Goal: Task Accomplishment & Management: Complete application form

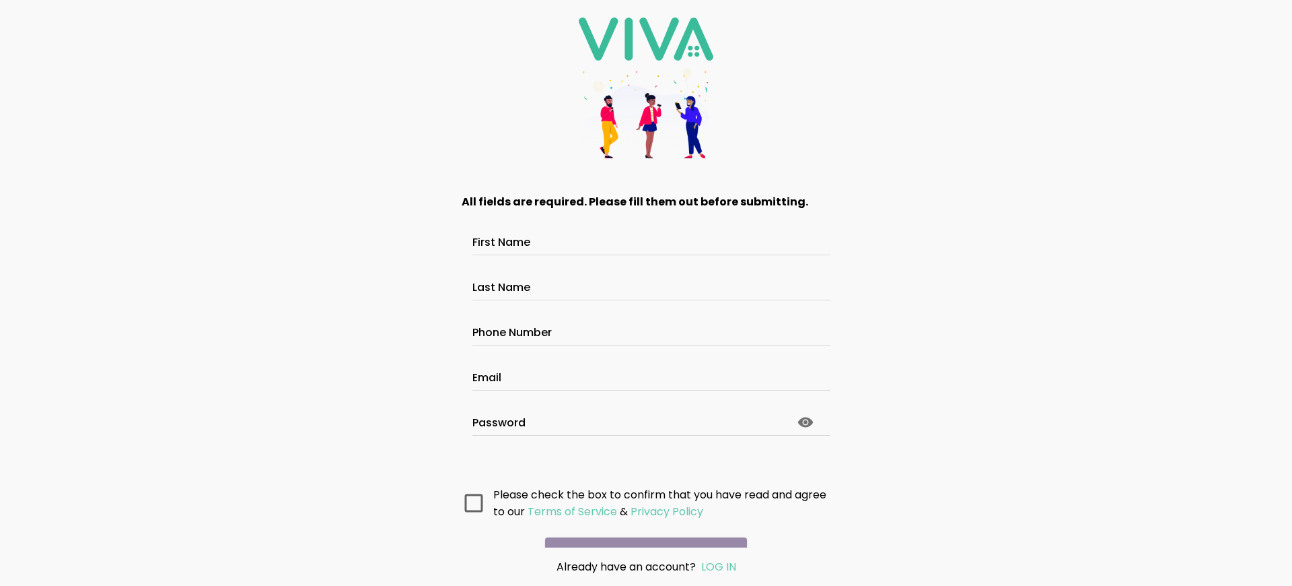
click at [641, 528] on main "All fields are required. Please fill them out before submitting. First Name Las…" at bounding box center [646, 362] width 404 height 372
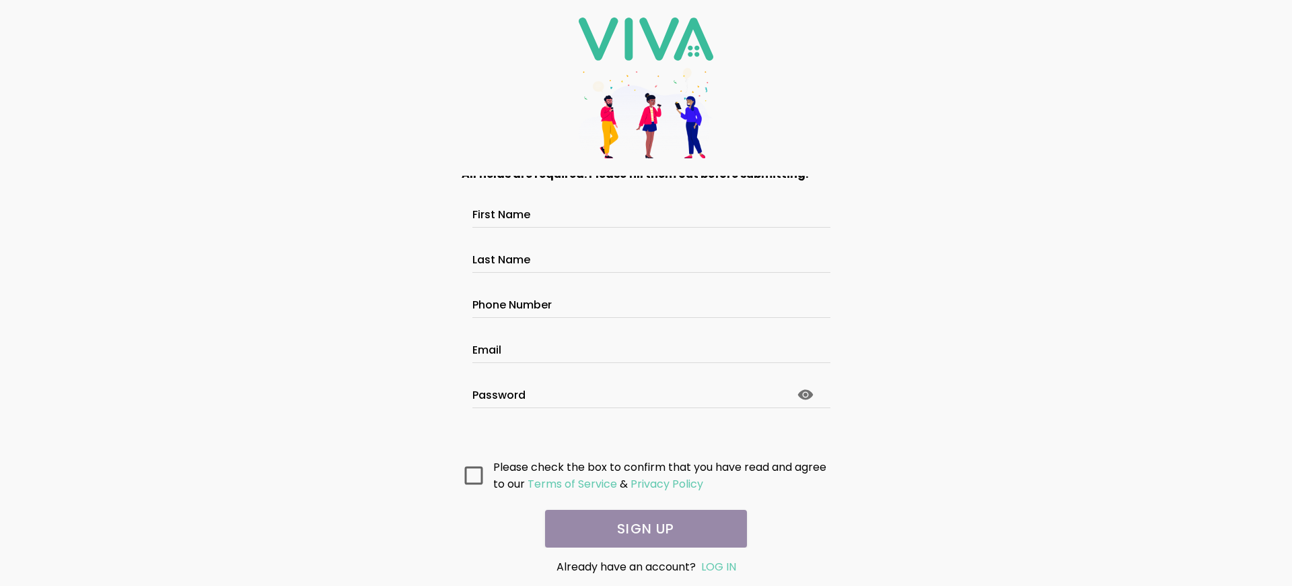
click at [641, 528] on main "All fields are required. Please fill them out before submitting. First Name Las…" at bounding box center [646, 362] width 404 height 372
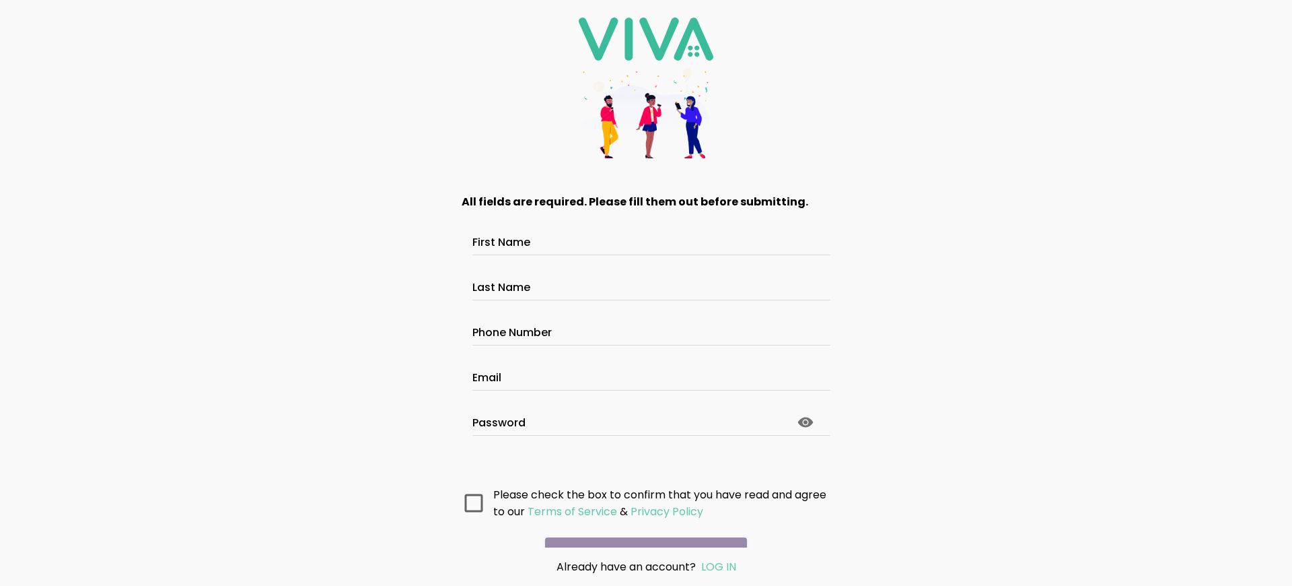
scroll to position [63, 0]
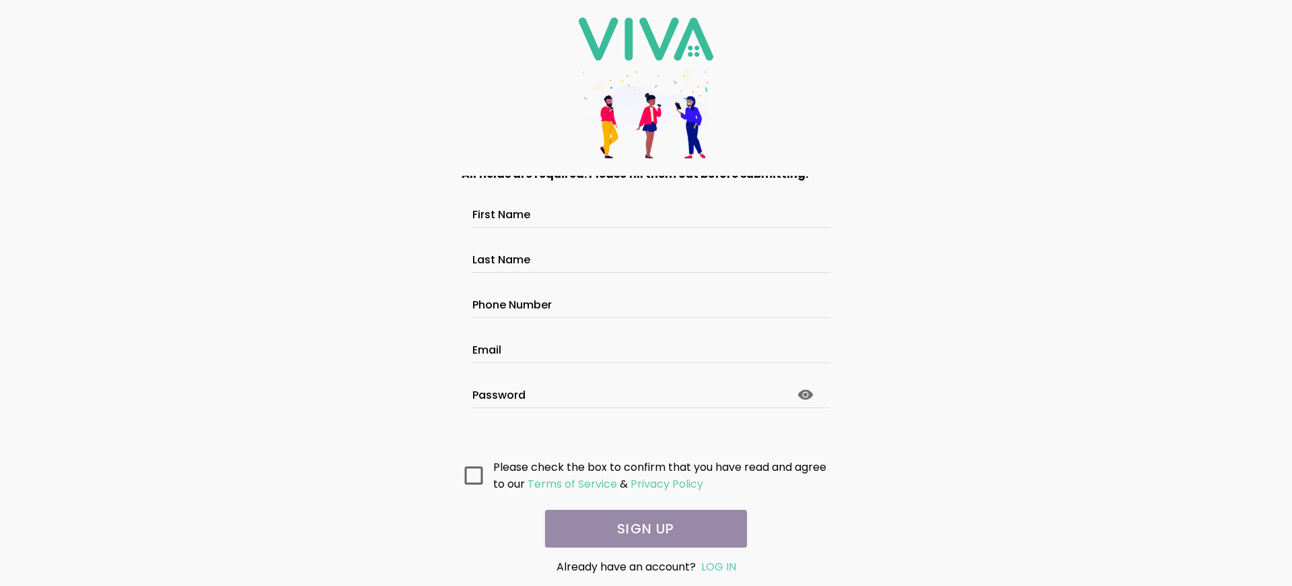
click at [641, 528] on main "All fields are required. Please fill them out before submitting. First Name Las…" at bounding box center [646, 362] width 404 height 372
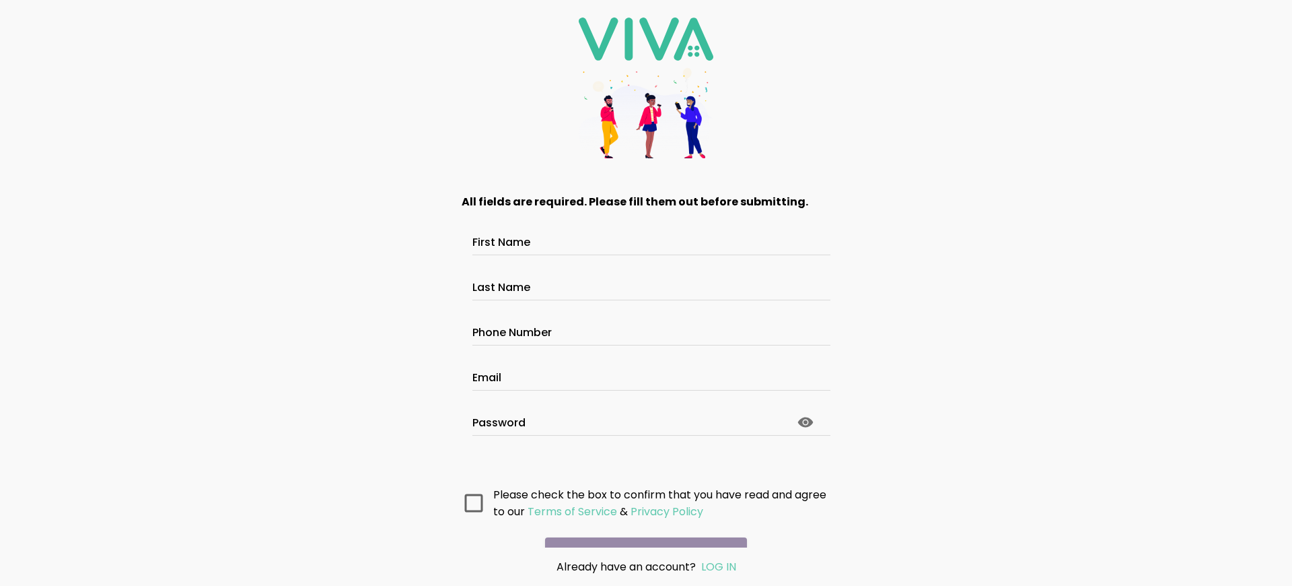
scroll to position [71, 0]
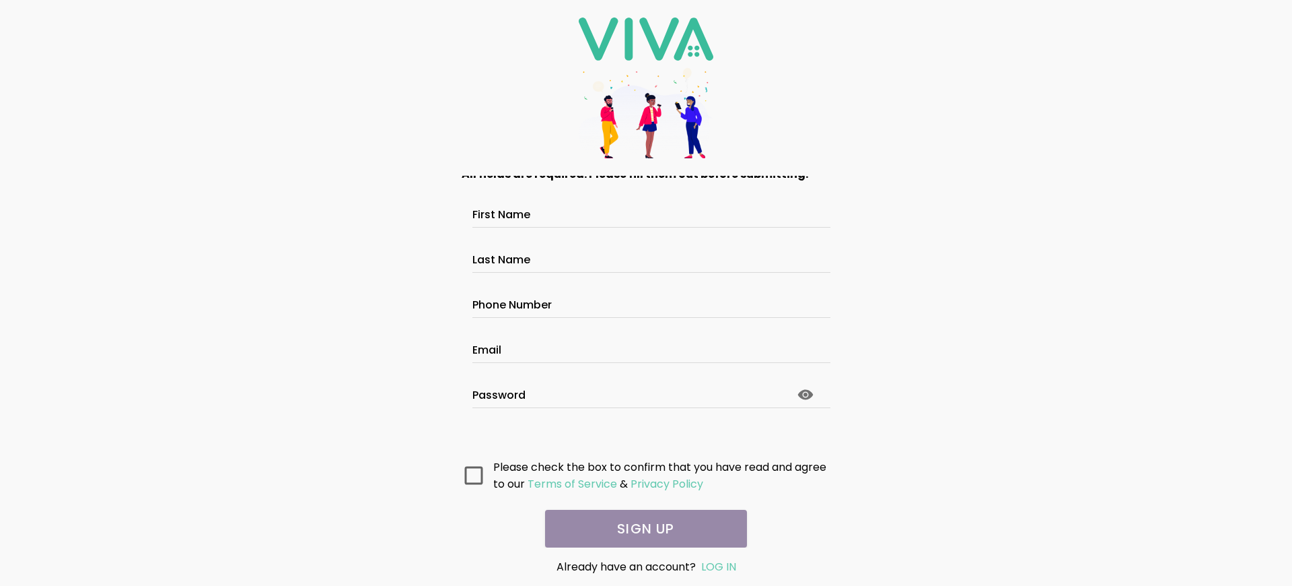
click at [641, 528] on main "All fields are required. Please fill them out before submitting. First Name Las…" at bounding box center [646, 362] width 404 height 372
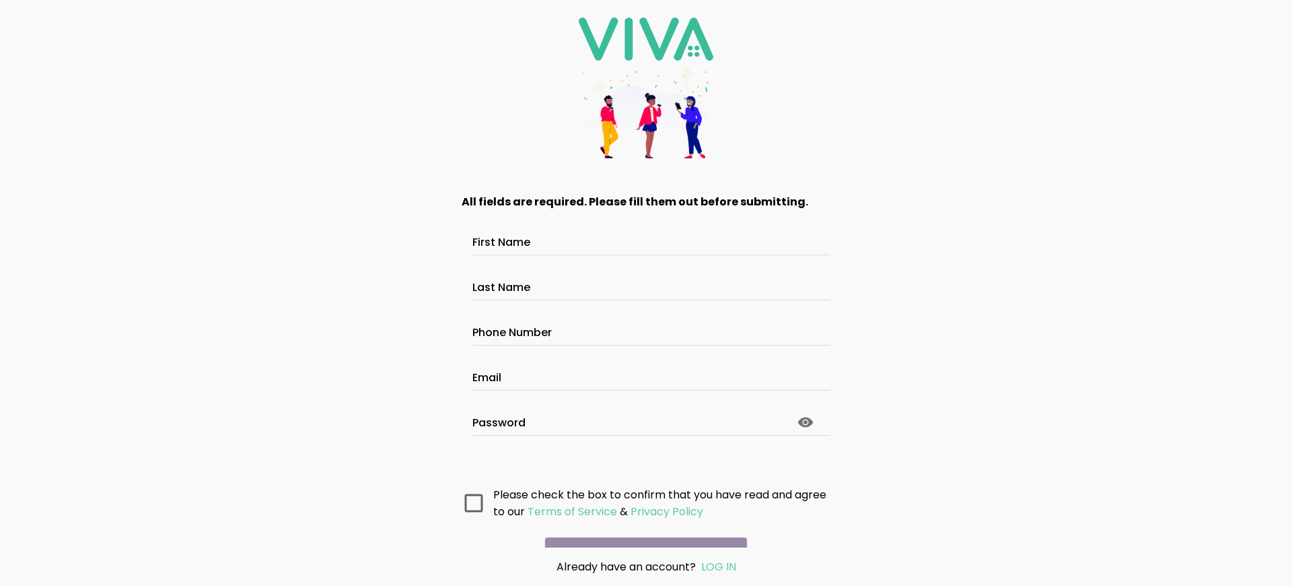
scroll to position [71, 0]
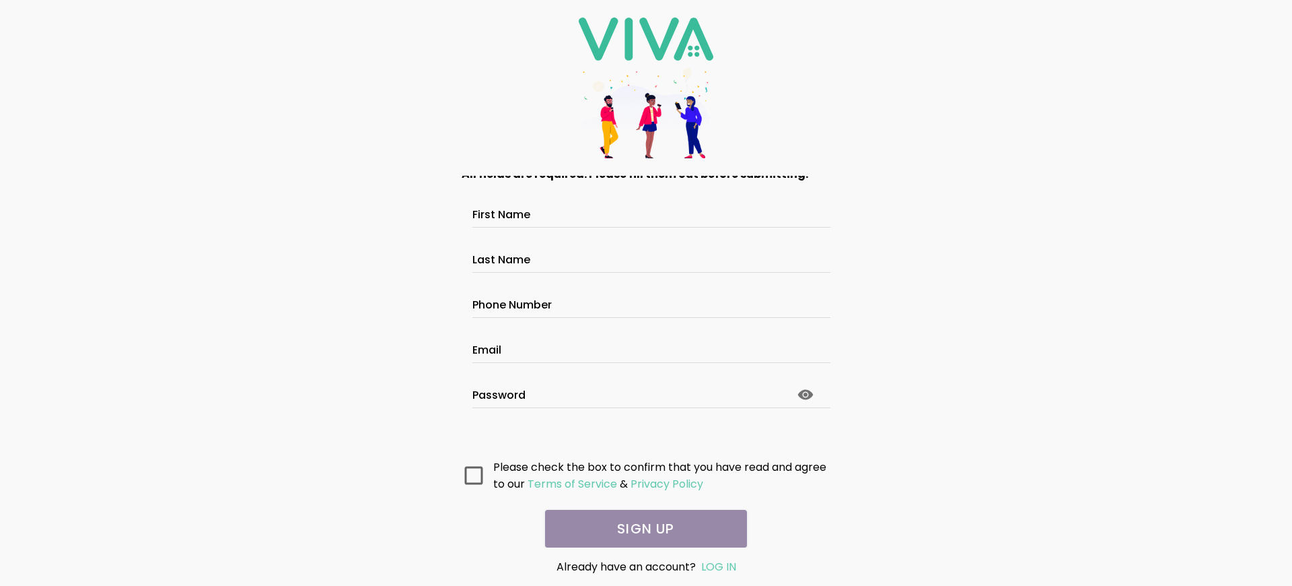
click at [641, 528] on main "All fields are required. Please fill them out before submitting. First Name Las…" at bounding box center [646, 362] width 404 height 372
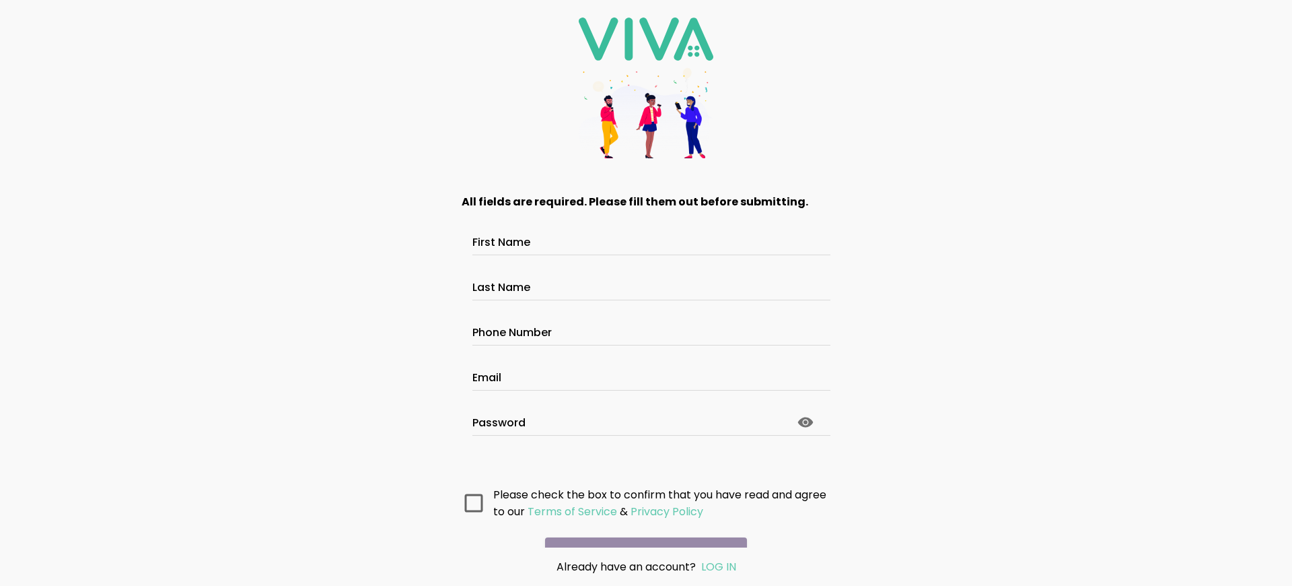
scroll to position [71, 0]
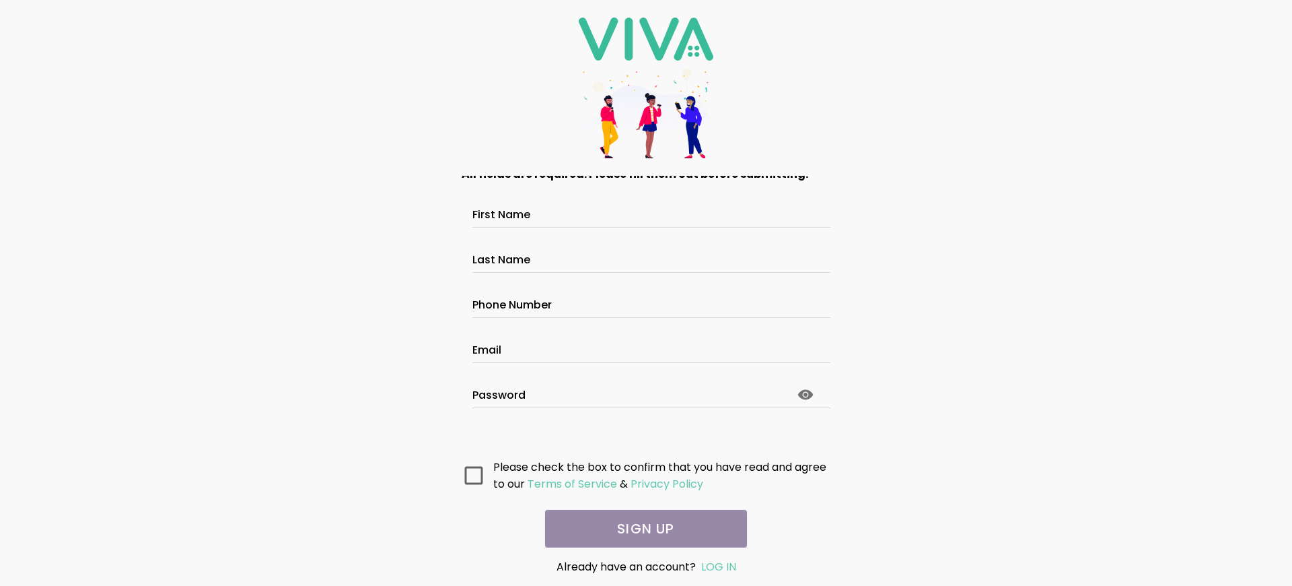
click at [641, 528] on main "All fields are required. Please fill them out before submitting. First Name Las…" at bounding box center [646, 362] width 404 height 372
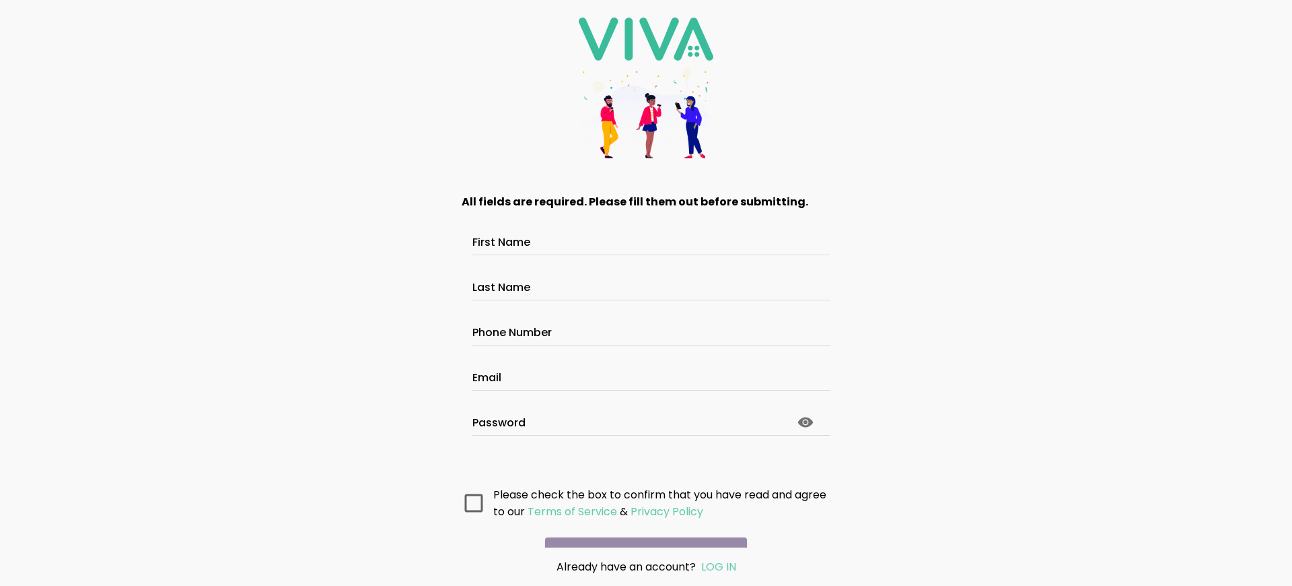
scroll to position [71, 0]
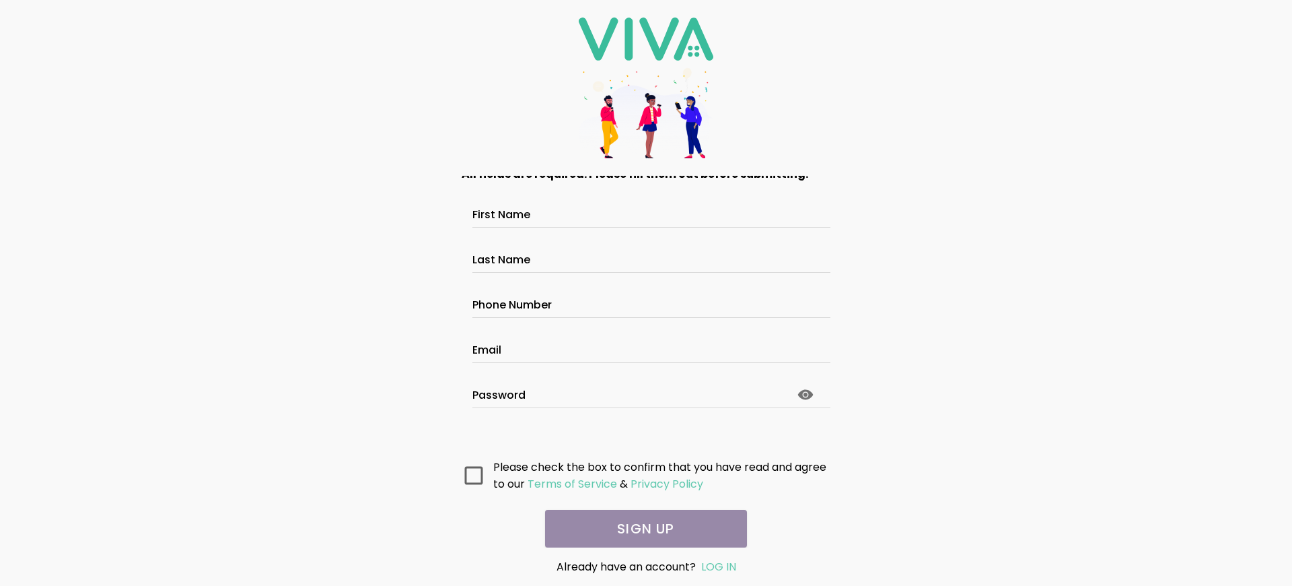
click at [641, 528] on main "All fields are required. Please fill them out before submitting. First Name Las…" at bounding box center [646, 362] width 404 height 372
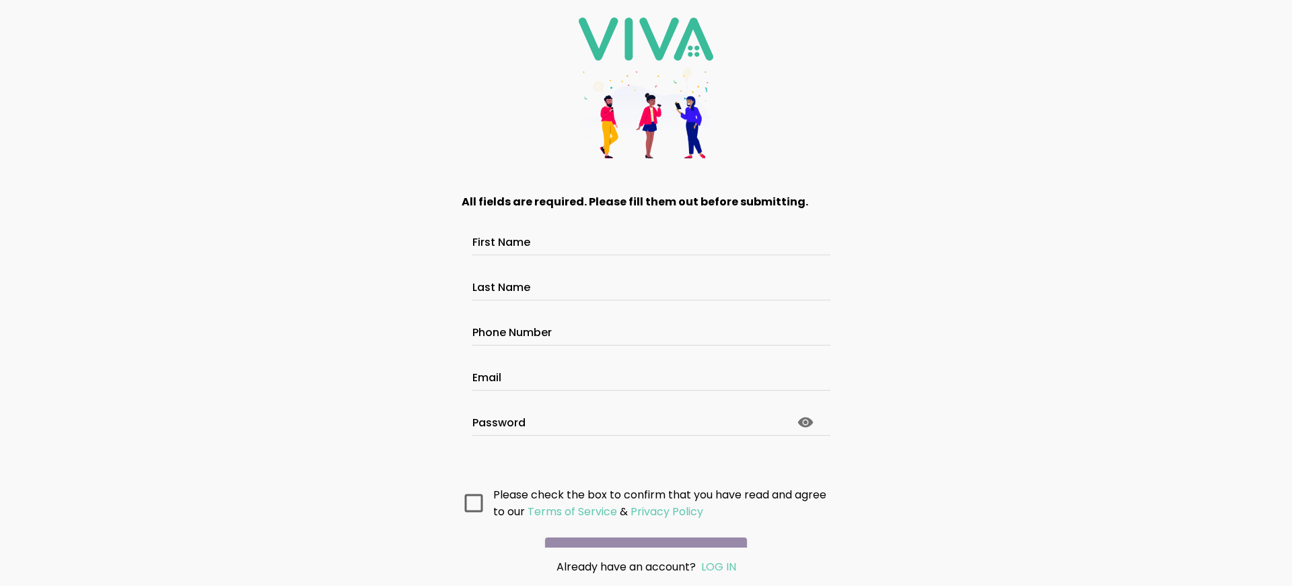
scroll to position [71, 0]
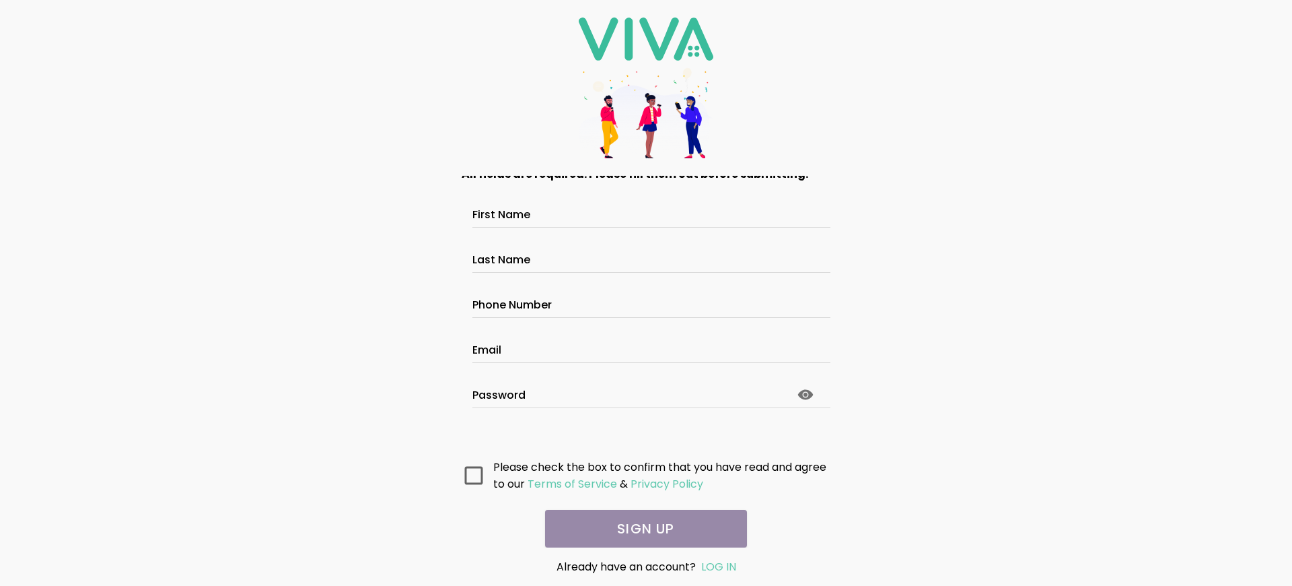
click at [641, 528] on main "All fields are required. Please fill them out before submitting. First Name Las…" at bounding box center [646, 362] width 404 height 372
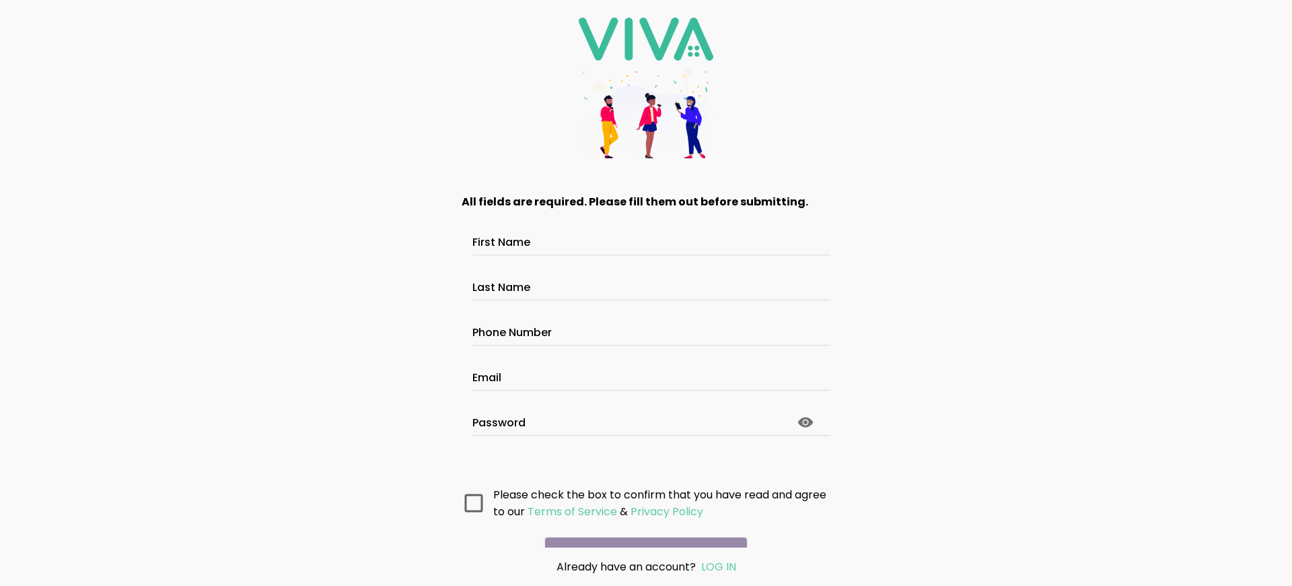
scroll to position [71, 0]
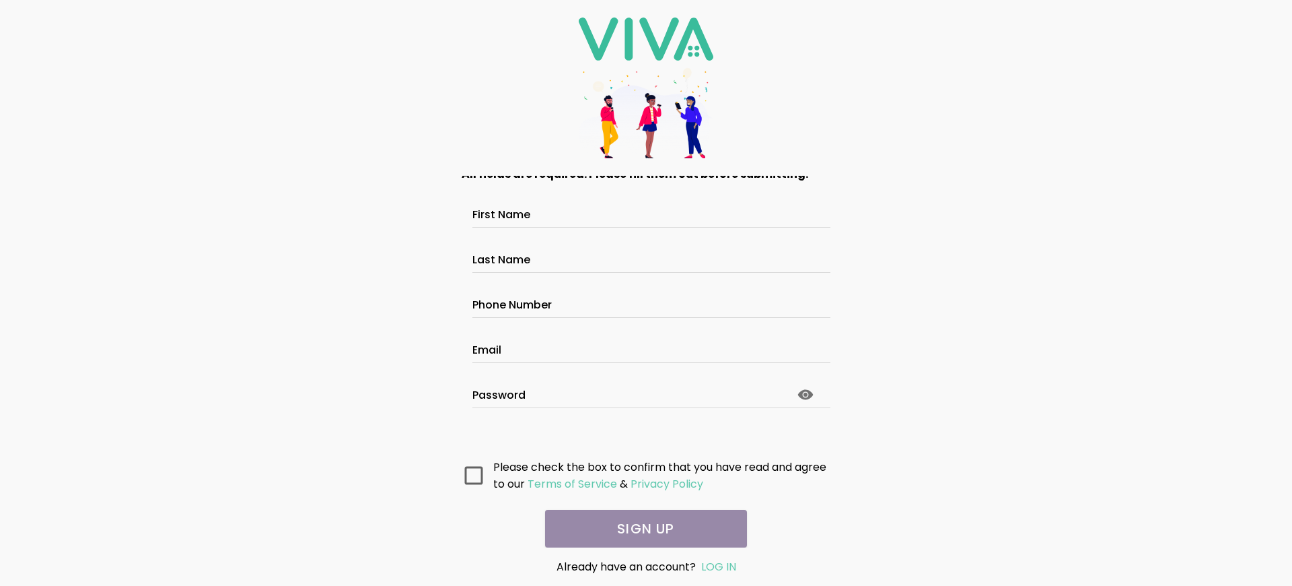
click at [641, 528] on main "All fields are required. Please fill them out before submitting. First Name Las…" at bounding box center [646, 362] width 404 height 372
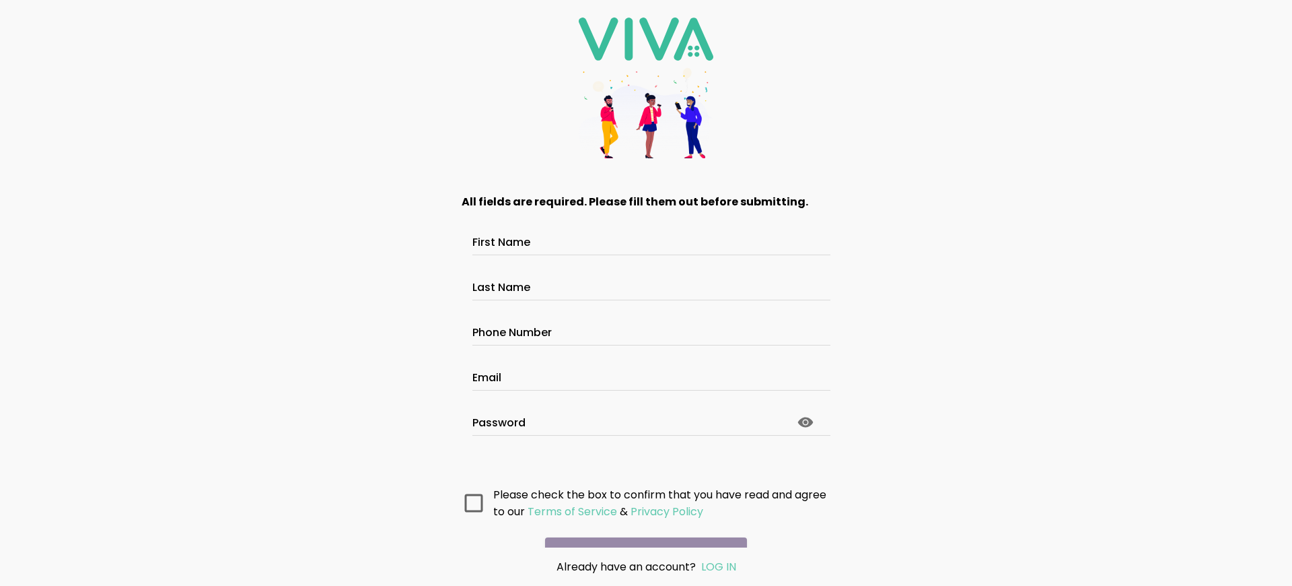
scroll to position [71, 0]
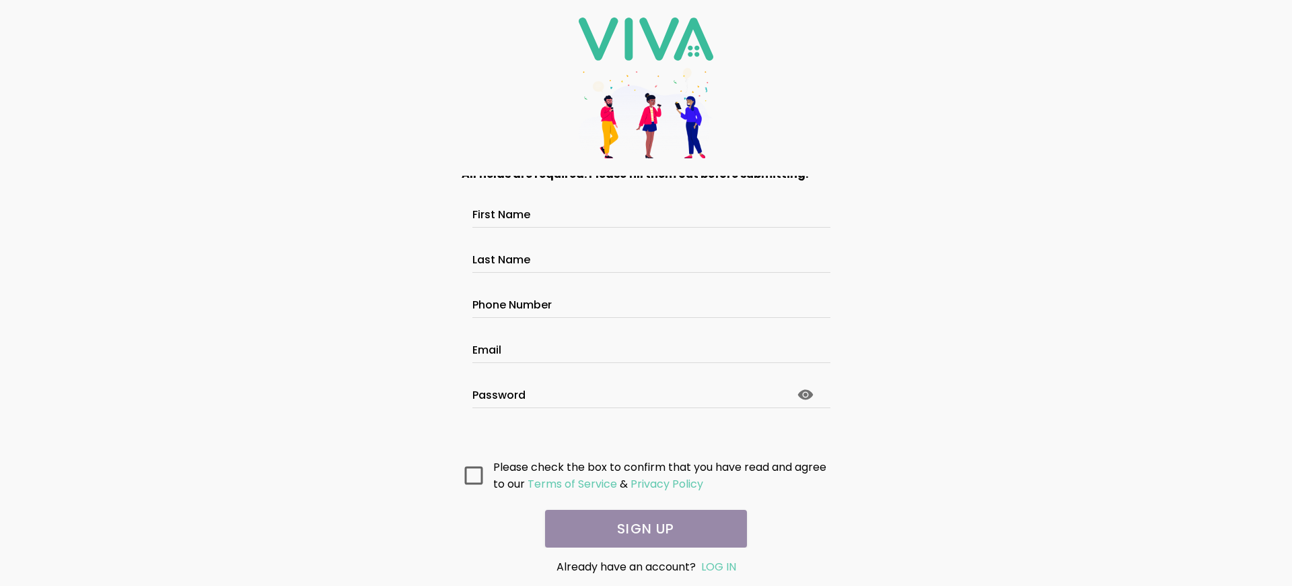
click at [641, 528] on main "All fields are required. Please fill them out before submitting. First Name Las…" at bounding box center [646, 362] width 404 height 372
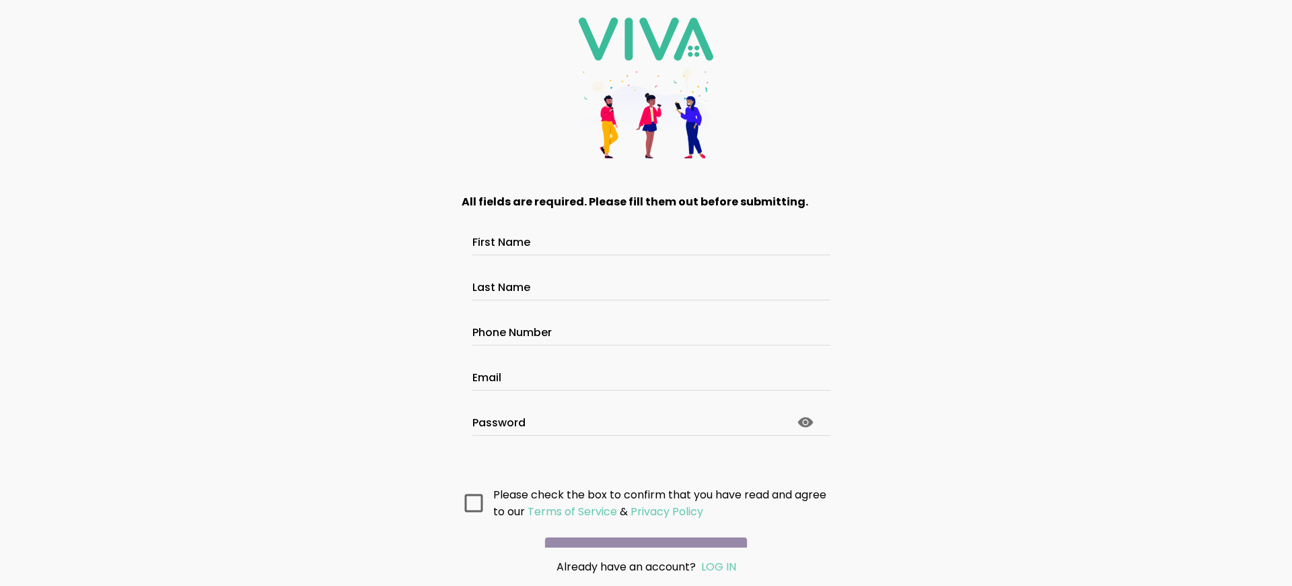
scroll to position [71, 0]
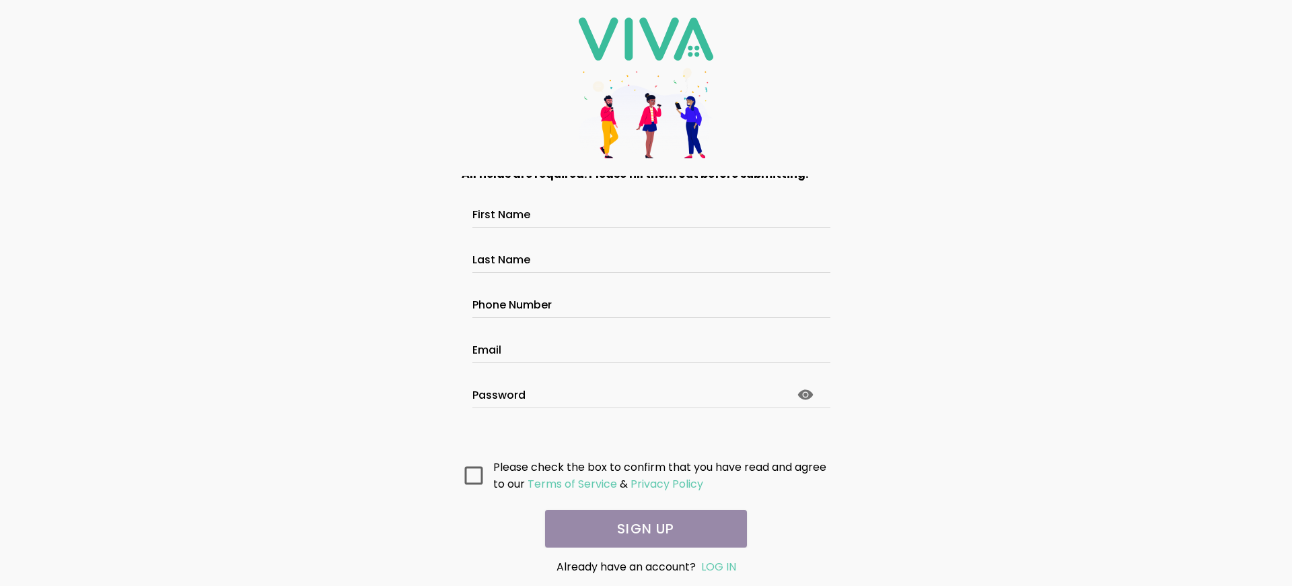
click at [641, 528] on main "All fields are required. Please fill them out before submitting. First Name Las…" at bounding box center [646, 362] width 404 height 372
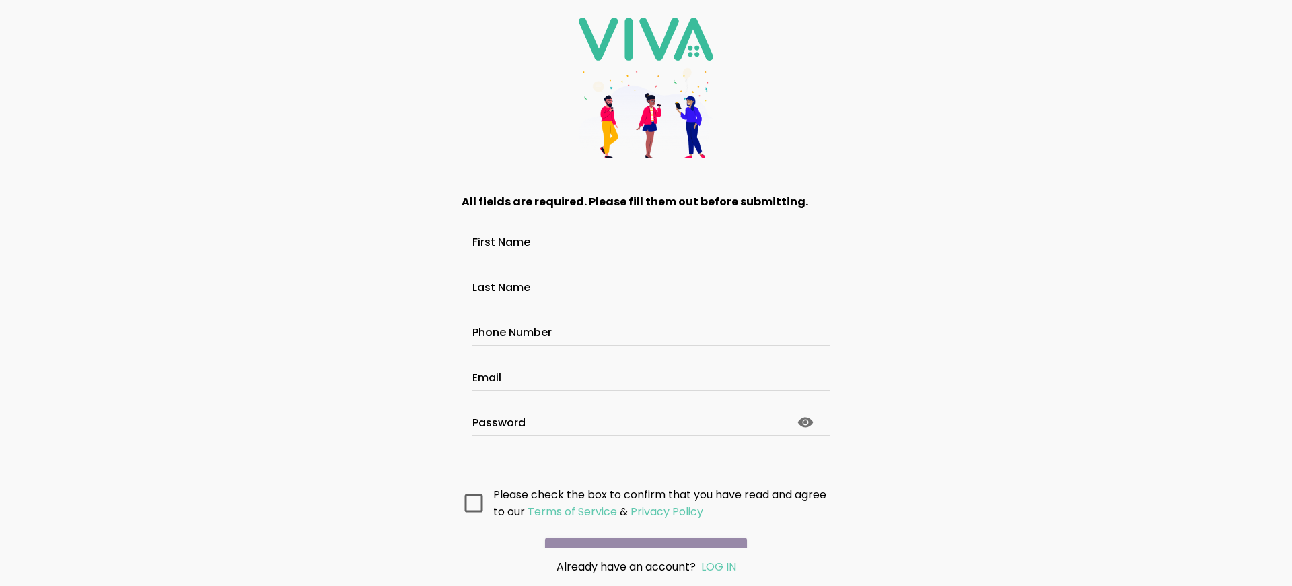
scroll to position [71, 0]
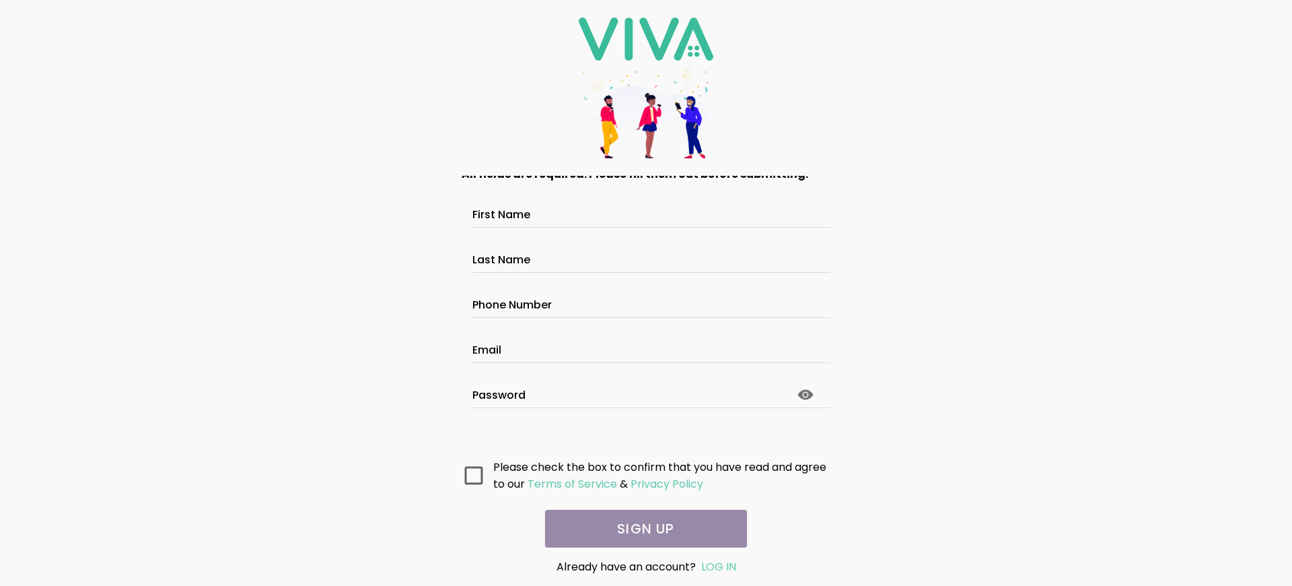
click at [641, 528] on main "All fields are required. Please fill them out before submitting. First Name Las…" at bounding box center [646, 362] width 404 height 372
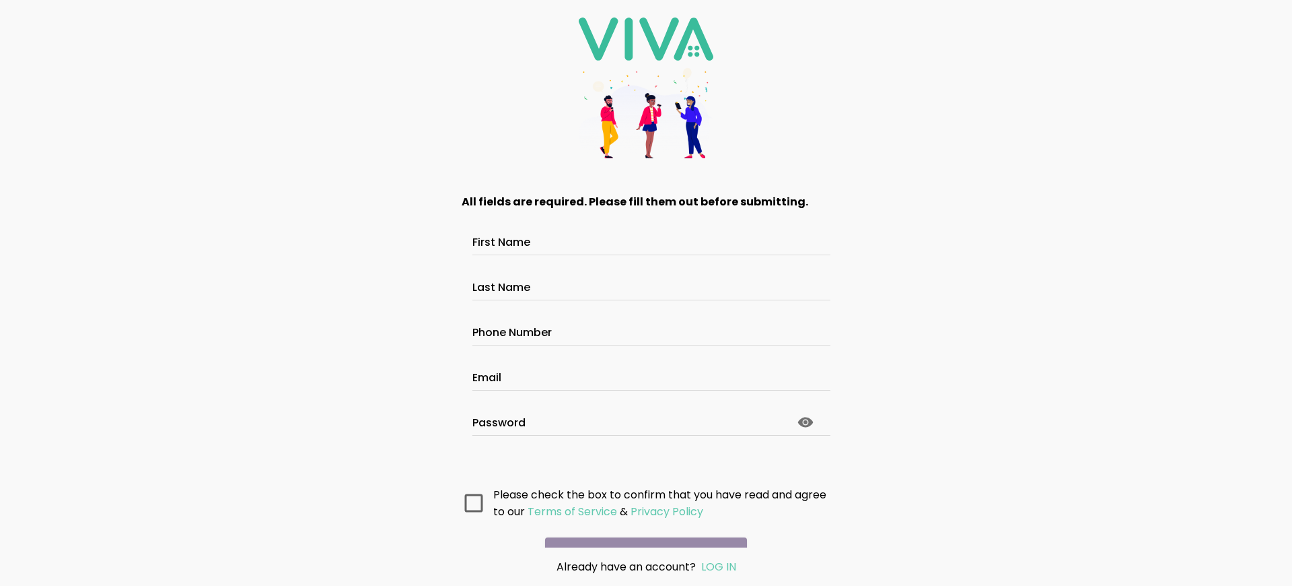
scroll to position [71, 0]
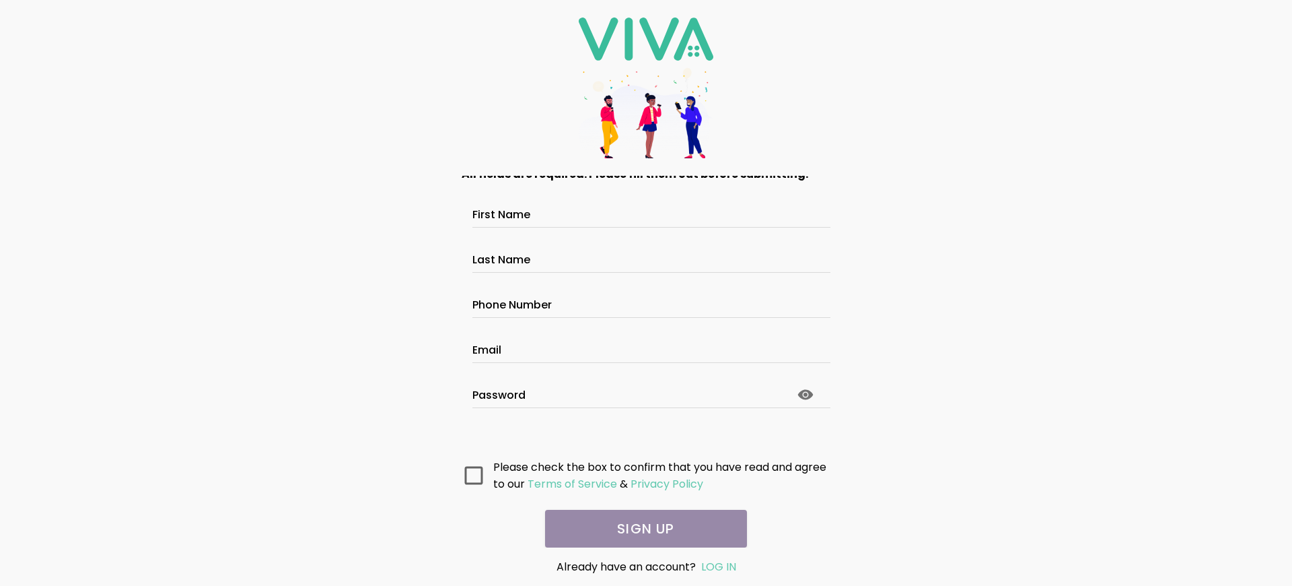
click at [641, 528] on main "All fields are required. Please fill them out before submitting. First Name Las…" at bounding box center [646, 362] width 404 height 372
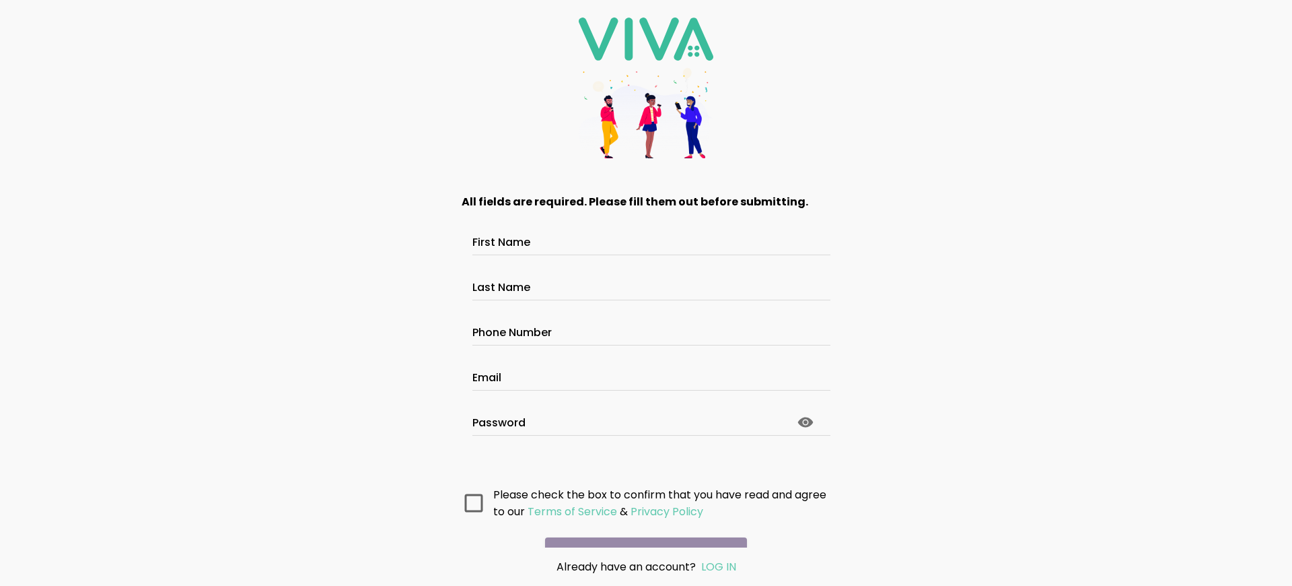
scroll to position [63, 0]
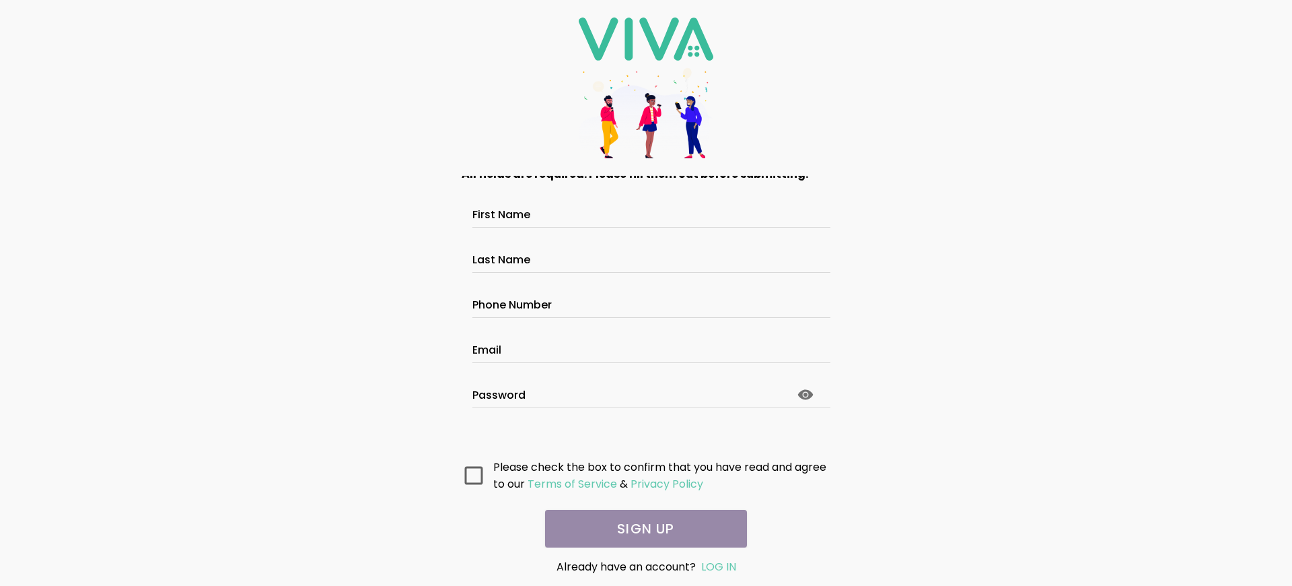
click at [641, 528] on main "All fields are required. Please fill them out before submitting. First Name Las…" at bounding box center [646, 362] width 404 height 372
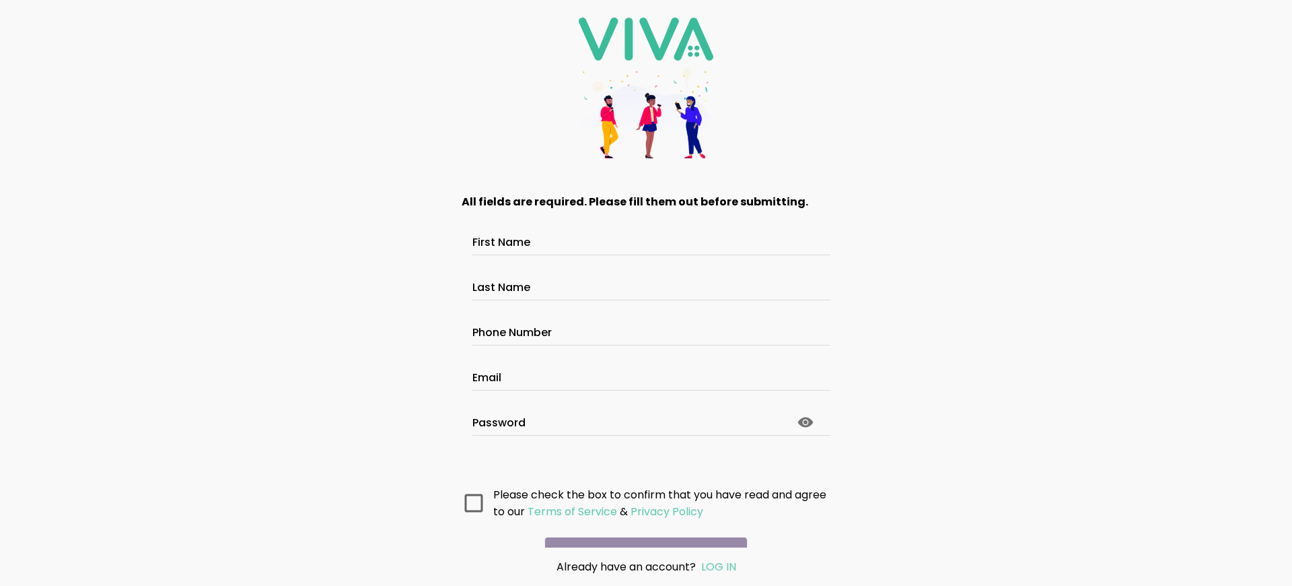
scroll to position [63, 0]
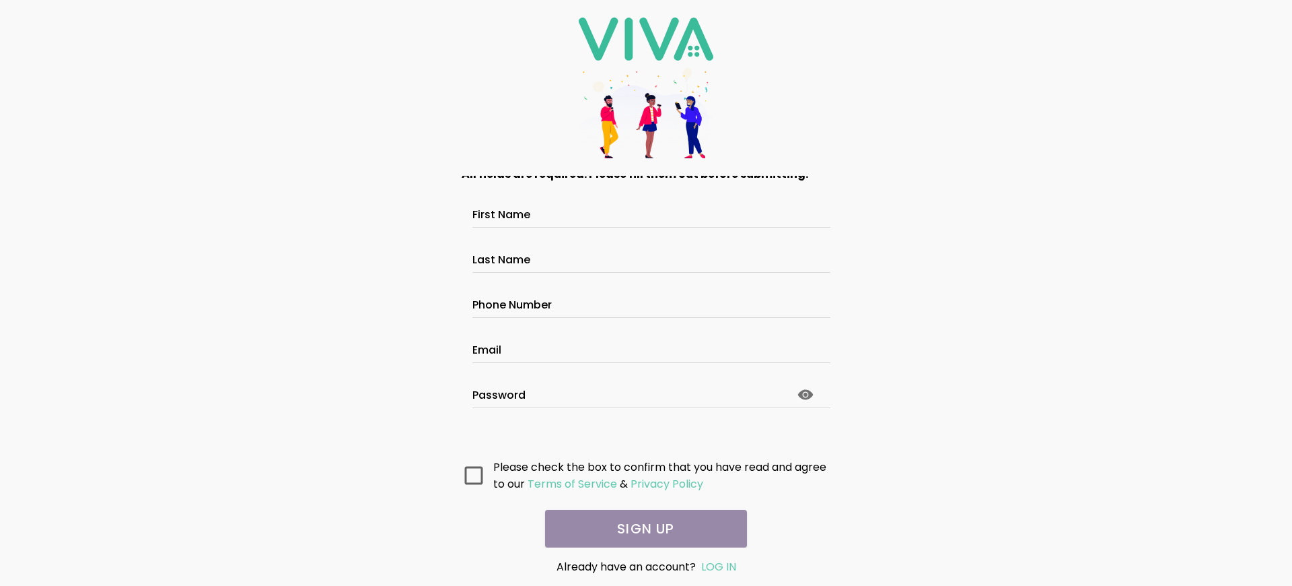
click at [641, 528] on main "All fields are required. Please fill them out before submitting. First Name Las…" at bounding box center [646, 362] width 404 height 372
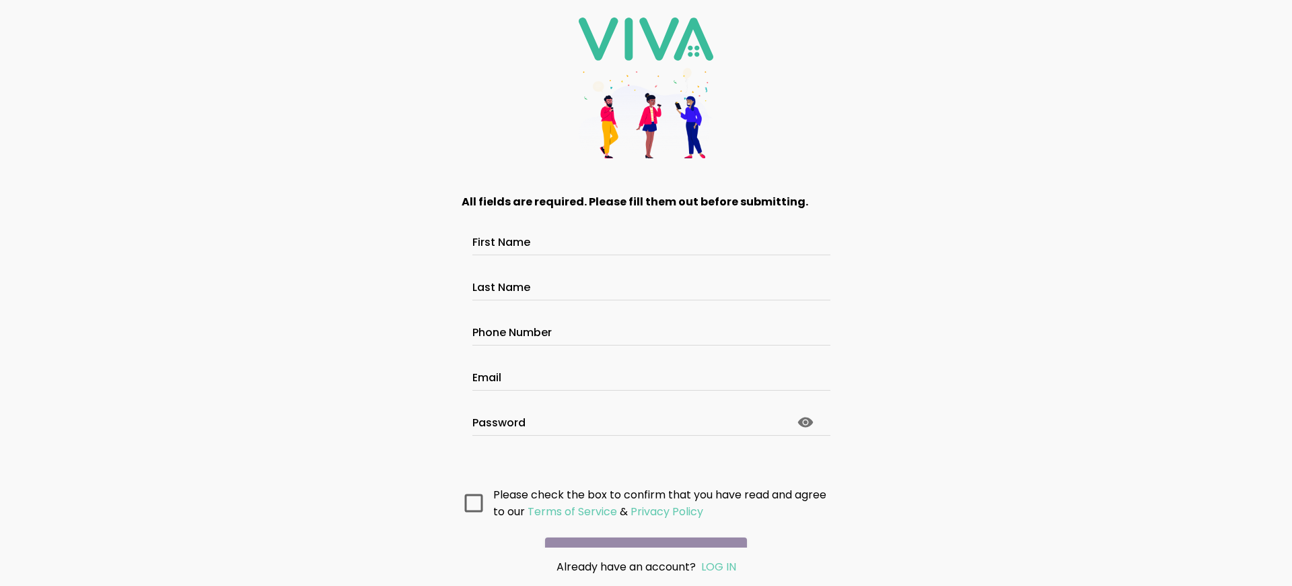
click at [641, 528] on main "All fields are required. Please fill them out before submitting. First Name Las…" at bounding box center [646, 362] width 404 height 372
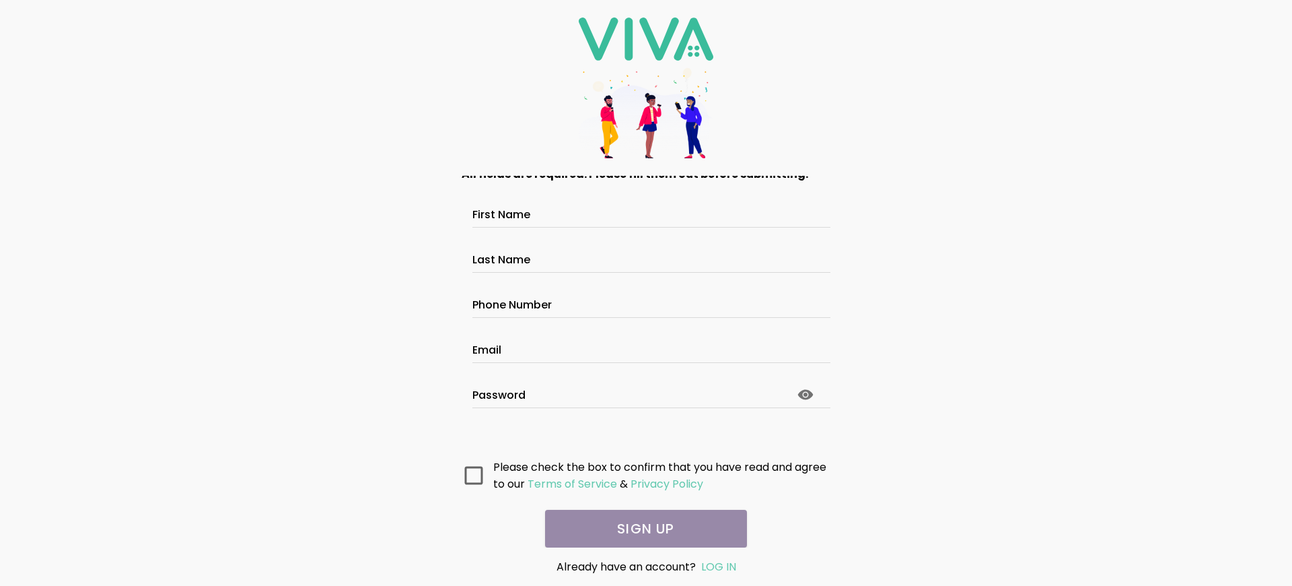
click at [641, 528] on main "All fields are required. Please fill them out before submitting. First Name Las…" at bounding box center [646, 362] width 404 height 372
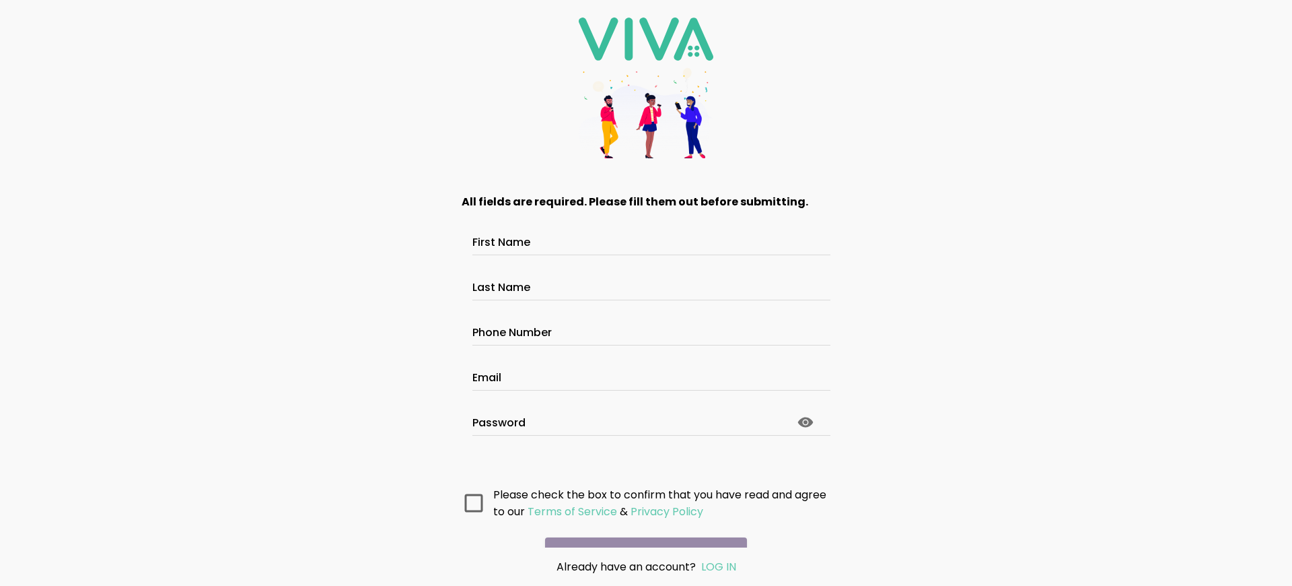
scroll to position [63, 0]
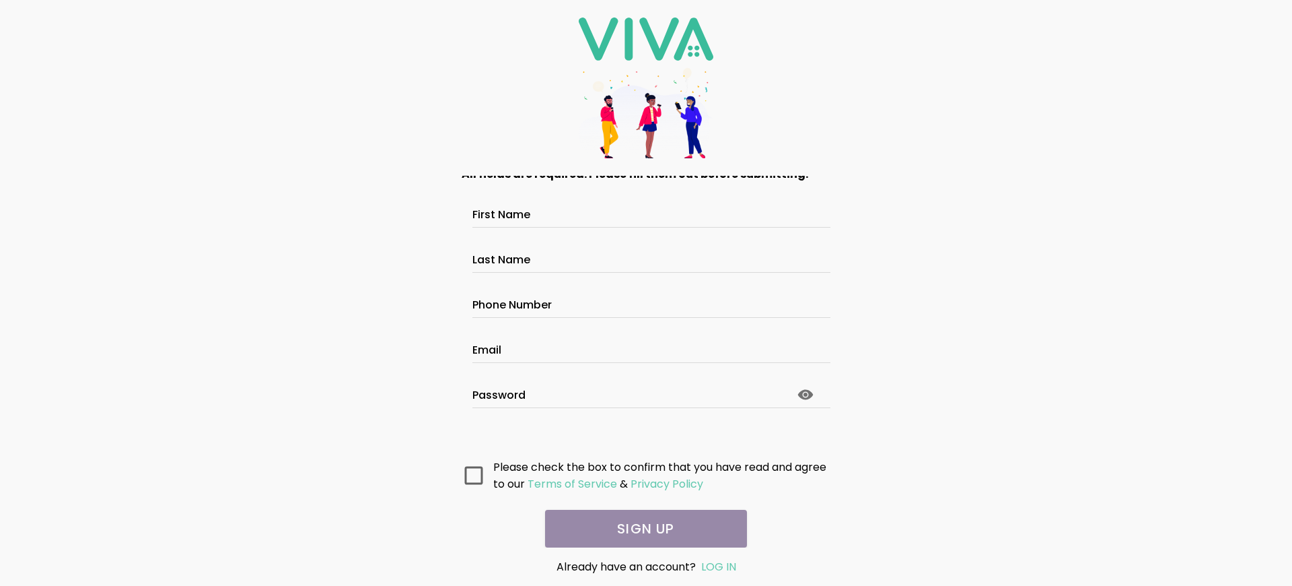
click at [641, 528] on main "All fields are required. Please fill them out before submitting. First Name Las…" at bounding box center [646, 362] width 404 height 372
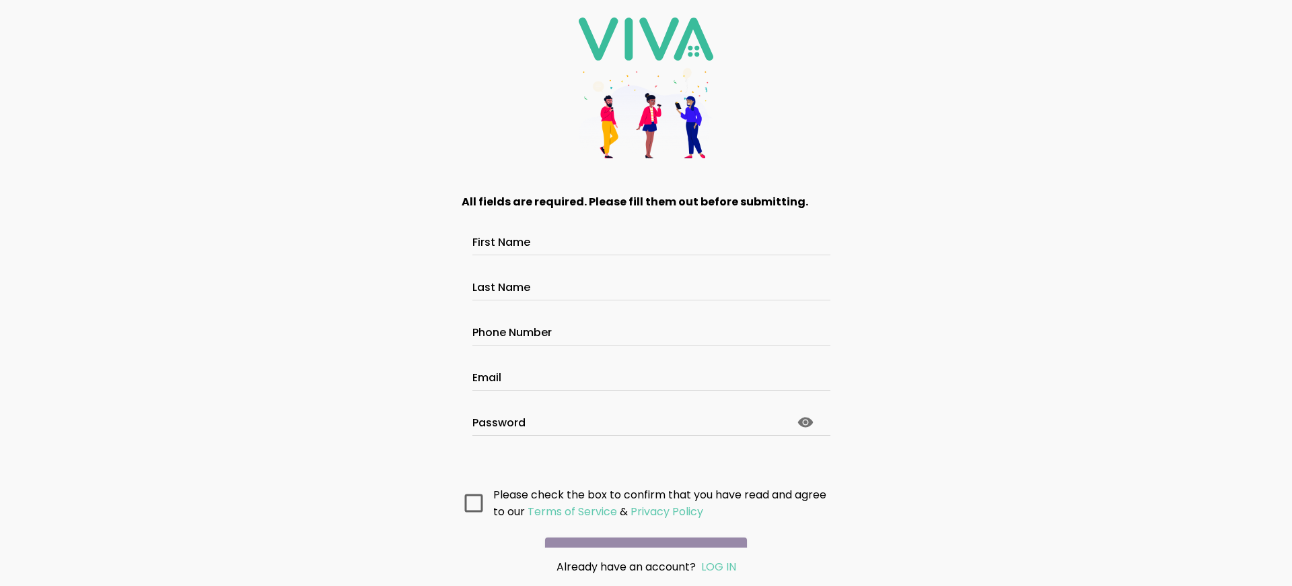
click at [641, 528] on main "All fields are required. Please fill them out before submitting. First Name Las…" at bounding box center [646, 362] width 404 height 372
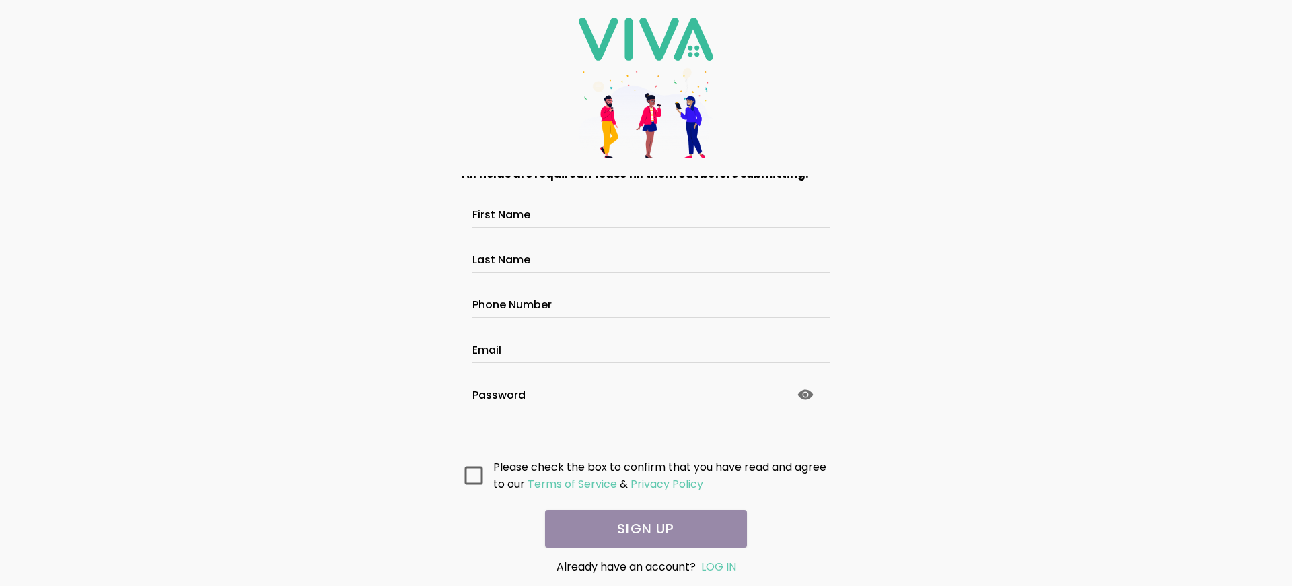
click at [641, 528] on main "All fields are required. Please fill them out before submitting. First Name Las…" at bounding box center [646, 362] width 404 height 372
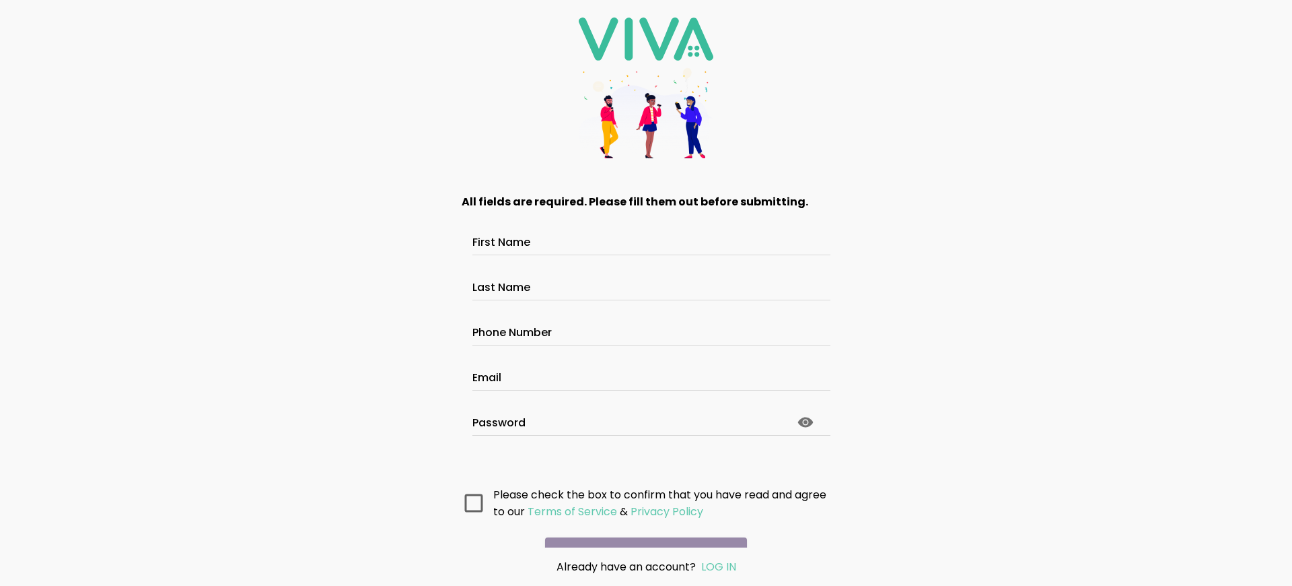
scroll to position [71, 0]
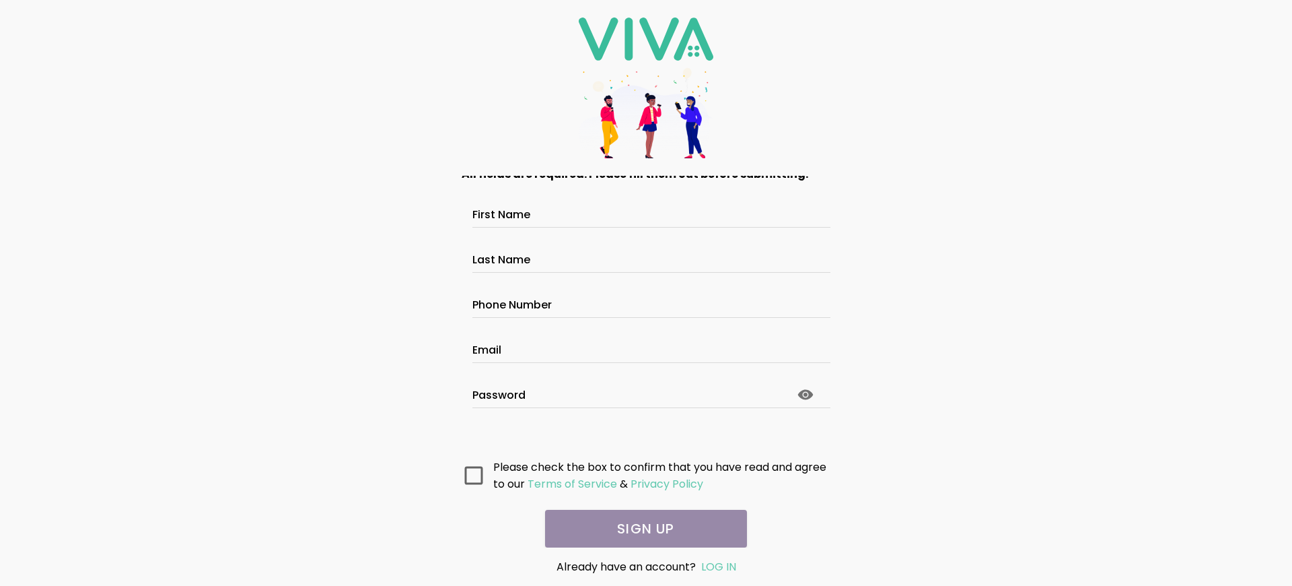
click at [641, 528] on main "All fields are required. Please fill them out before submitting. First Name Las…" at bounding box center [646, 362] width 404 height 372
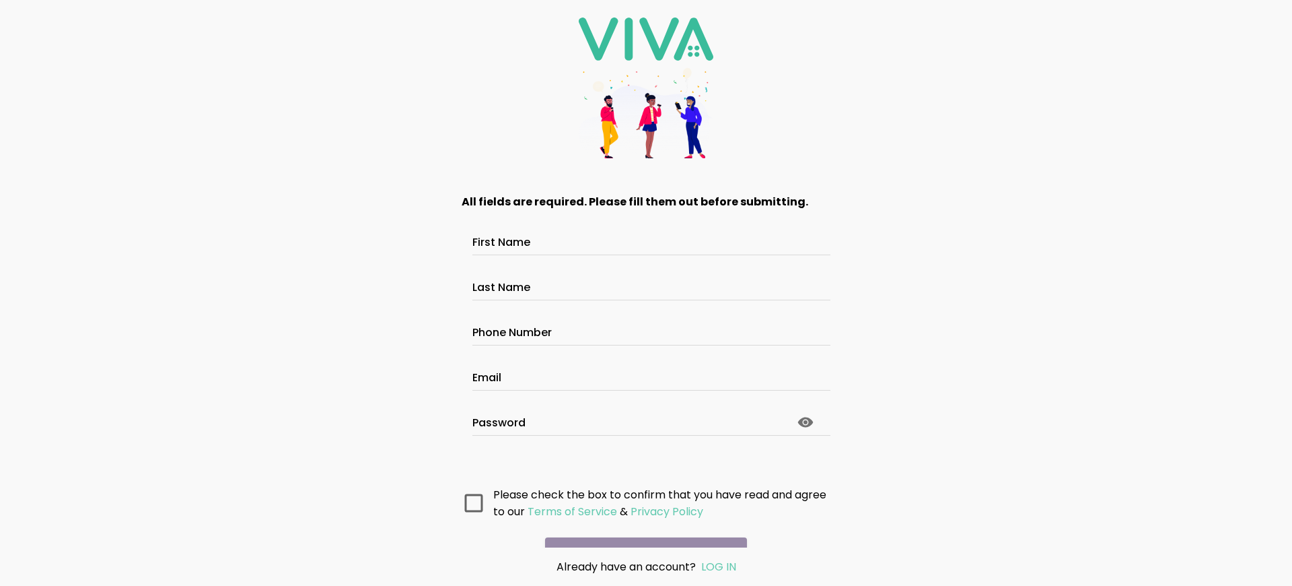
scroll to position [71, 0]
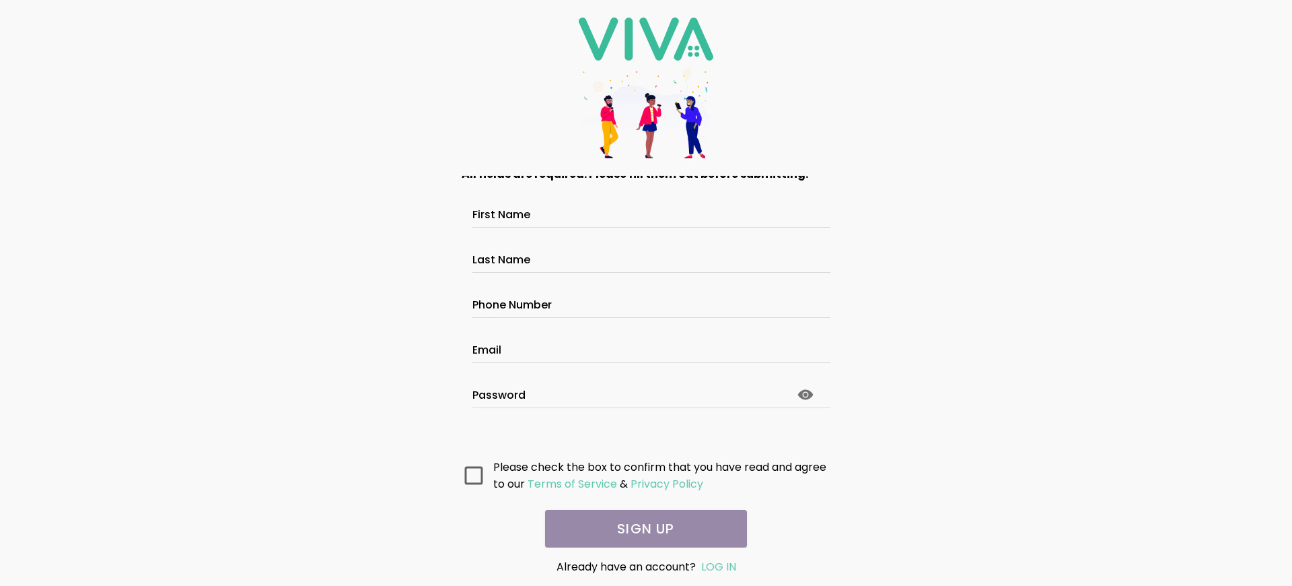
click at [641, 528] on main "All fields are required. Please fill them out before submitting. First Name Las…" at bounding box center [646, 362] width 404 height 372
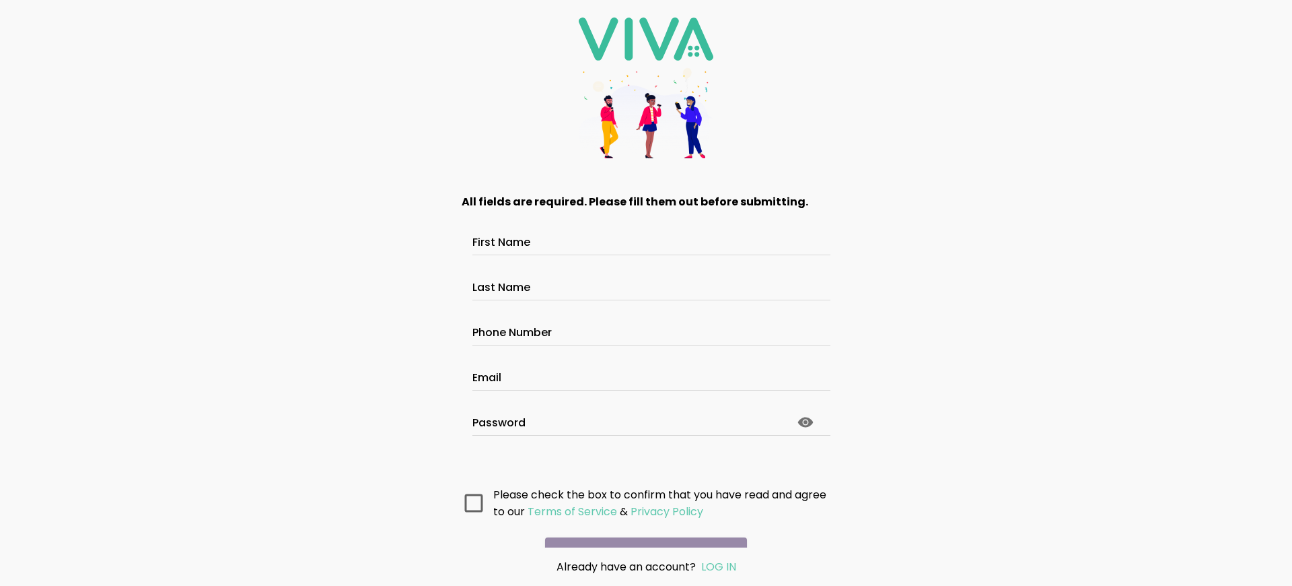
click at [641, 528] on main "All fields are required. Please fill them out before submitting. First Name Las…" at bounding box center [646, 362] width 404 height 372
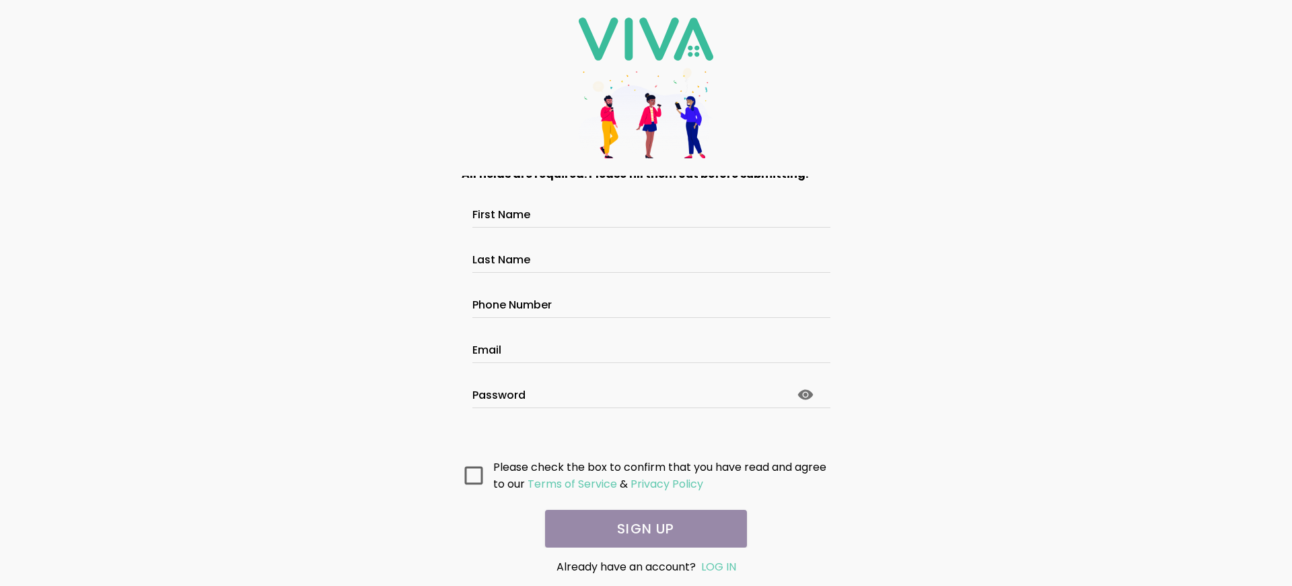
click at [641, 528] on main "All fields are required. Please fill them out before submitting. First Name Las…" at bounding box center [646, 362] width 404 height 372
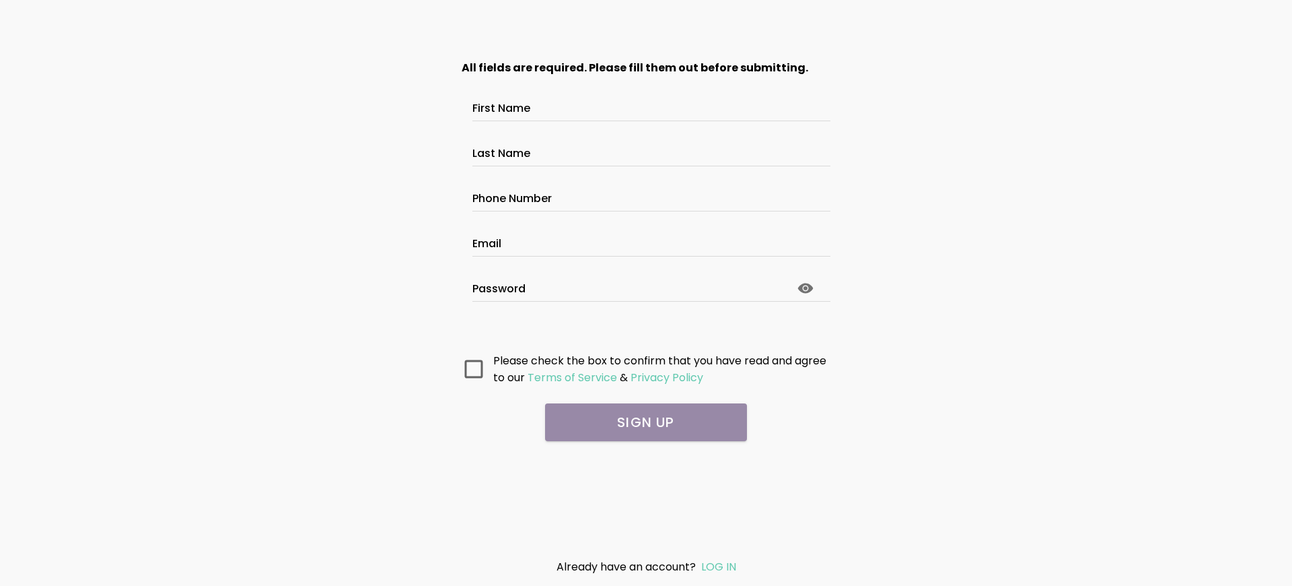
click at [646, 456] on main "All fields are required. Please fill them out before submitting. First Name Las…" at bounding box center [646, 294] width 404 height 505
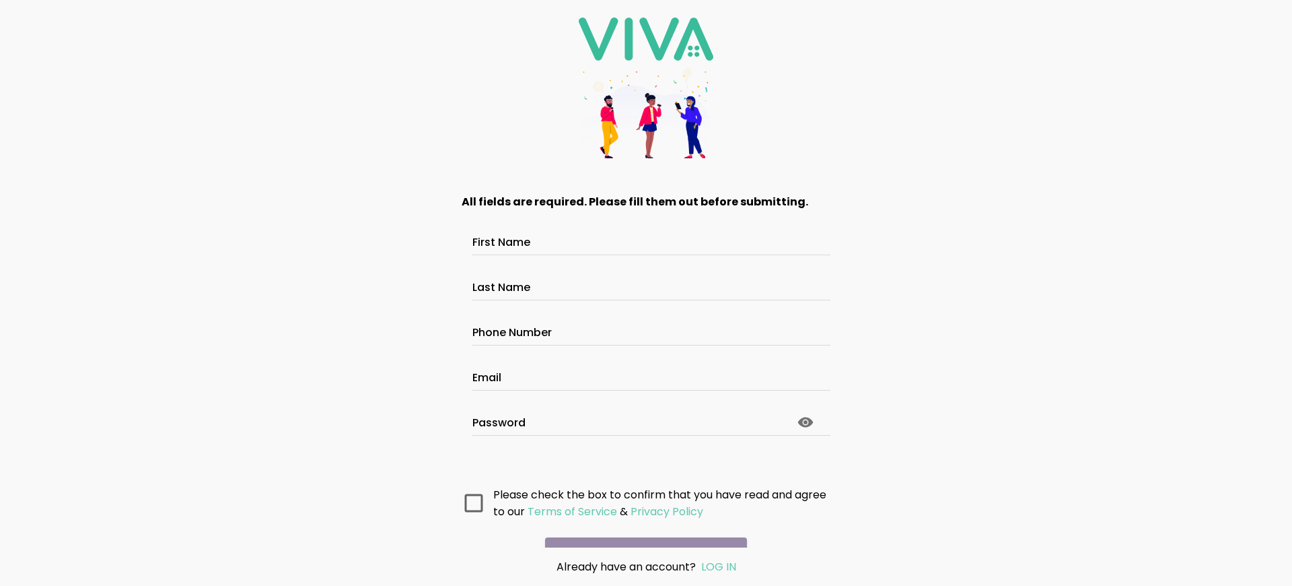
click at [641, 528] on main "All fields are required. Please fill them out before submitting. First Name Las…" at bounding box center [646, 362] width 404 height 372
